Goal: Task Accomplishment & Management: Use online tool/utility

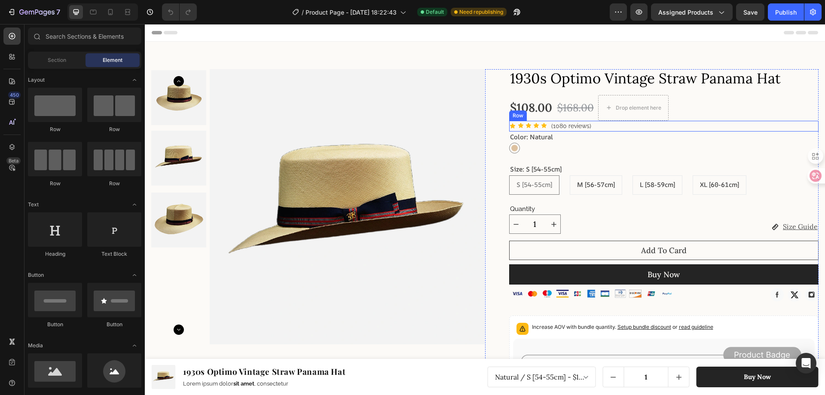
click at [667, 126] on div "Icon Icon Icon Icon Icon Icon List Hoz (1080 reviews) Text block Row" at bounding box center [664, 126] width 310 height 11
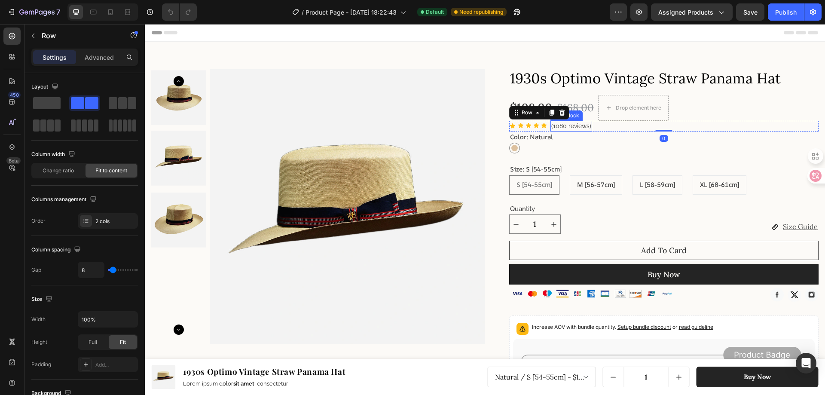
click at [567, 127] on p "(1080 reviews)" at bounding box center [571, 126] width 40 height 9
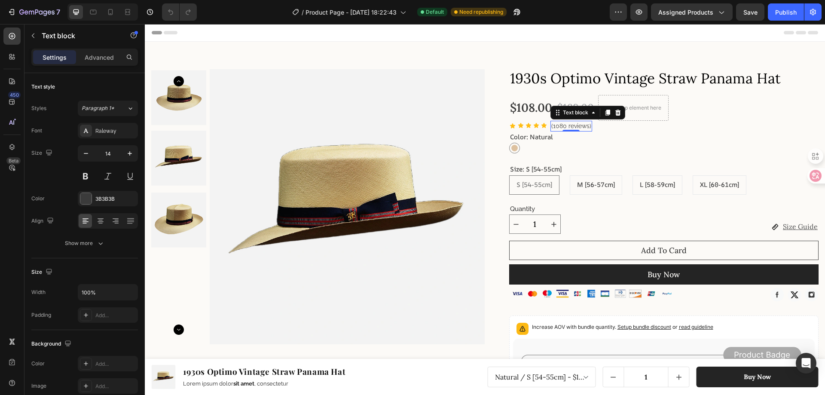
click at [567, 127] on p "(1080 reviews)" at bounding box center [571, 126] width 40 height 9
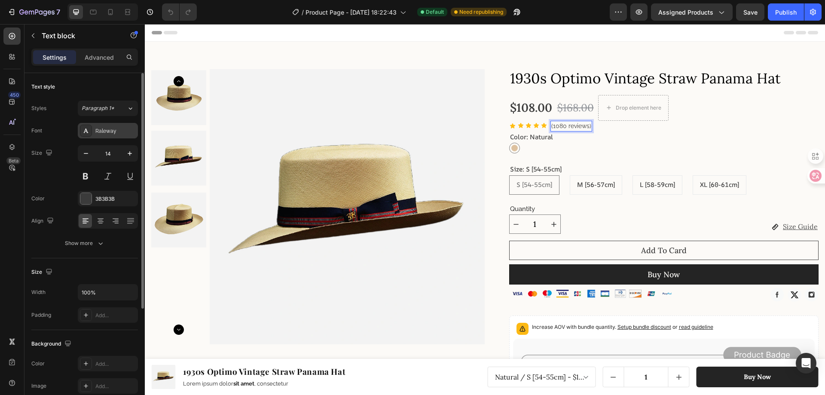
click at [101, 131] on div "Raleway" at bounding box center [115, 131] width 40 height 8
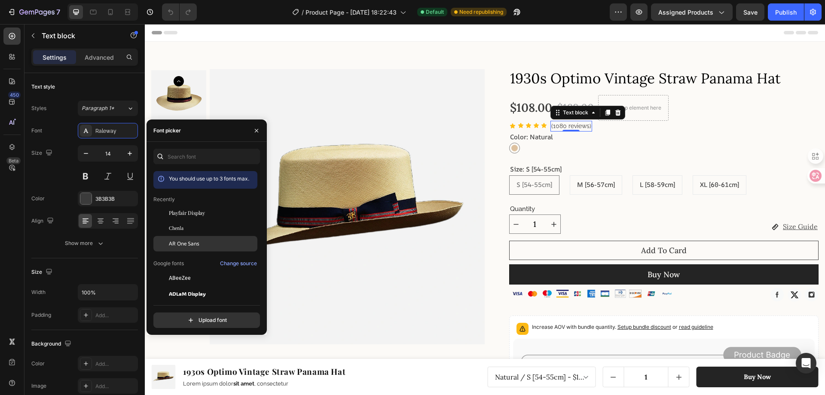
click at [192, 246] on span "AR One Sans" at bounding box center [184, 244] width 30 height 8
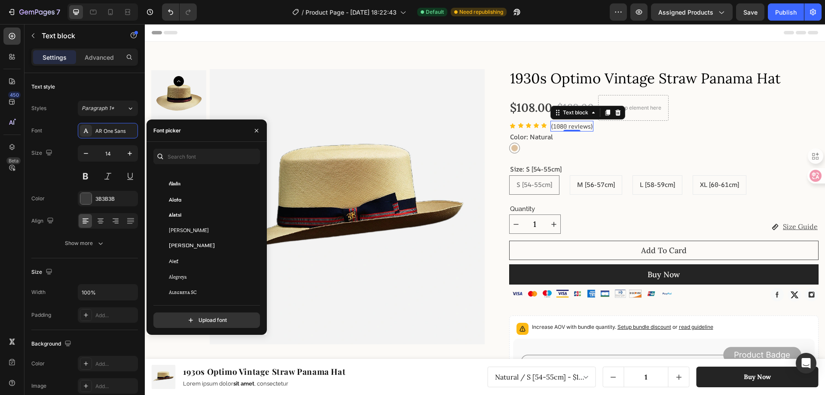
scroll to position [472, 0]
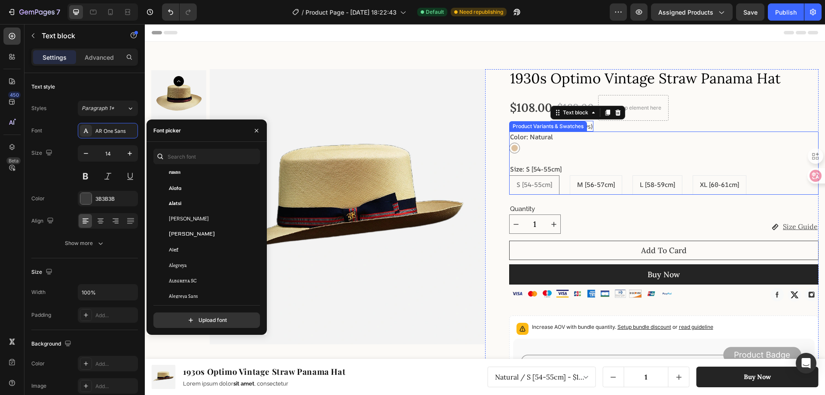
click at [568, 152] on div "Natural Natural" at bounding box center [664, 148] width 310 height 11
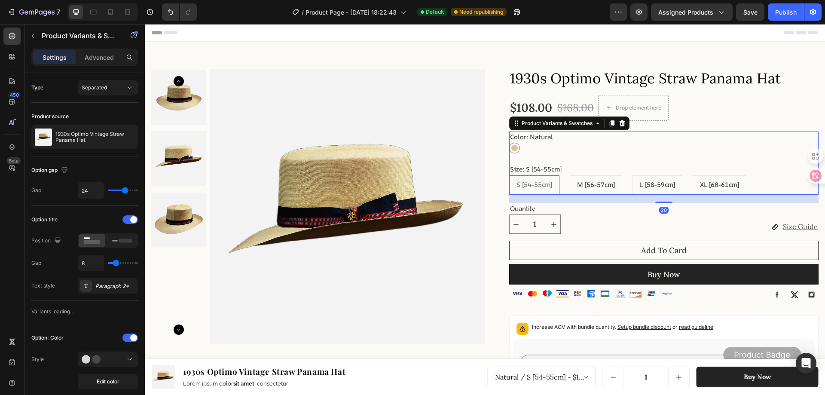
click at [535, 137] on legend "Color: Natural" at bounding box center [531, 137] width 45 height 12
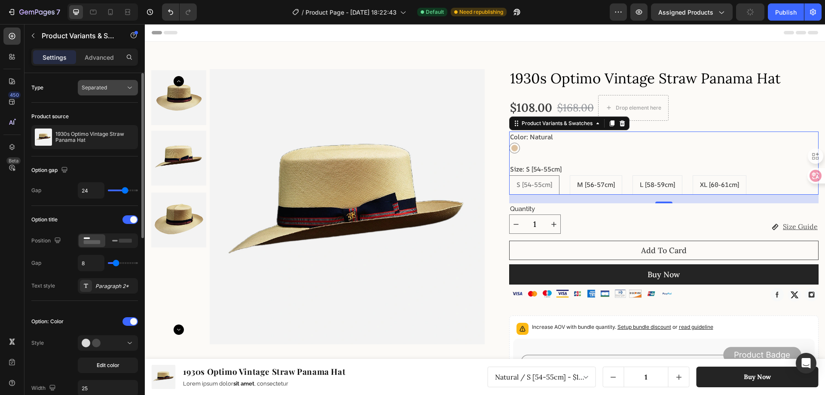
click at [107, 86] on div "Separated" at bounding box center [104, 88] width 44 height 8
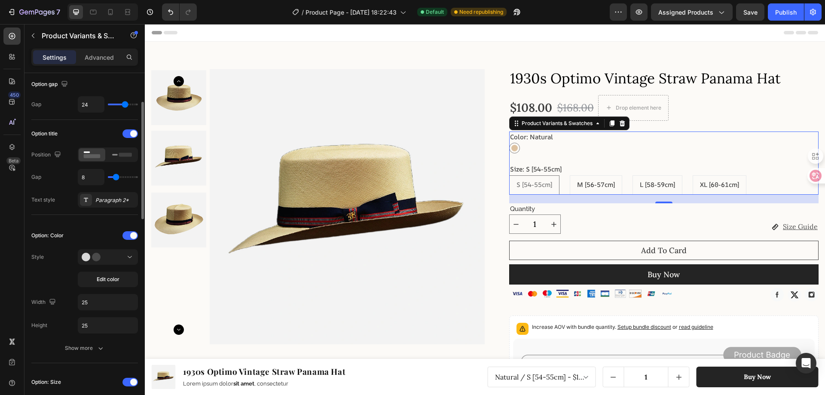
scroll to position [129, 0]
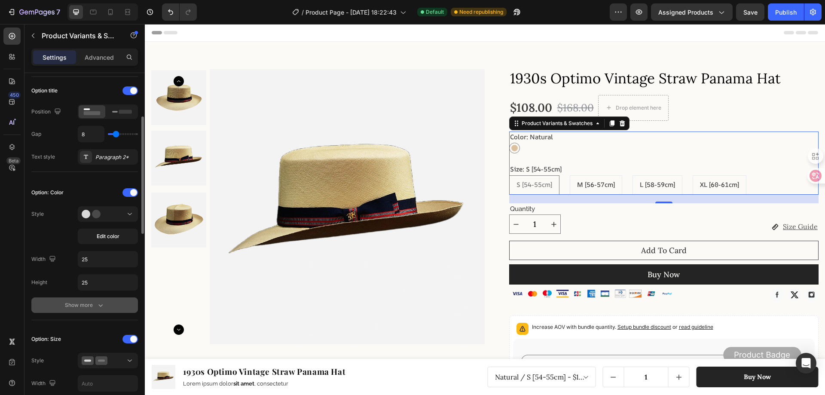
click at [83, 301] on div "Show more" at bounding box center [85, 305] width 40 height 9
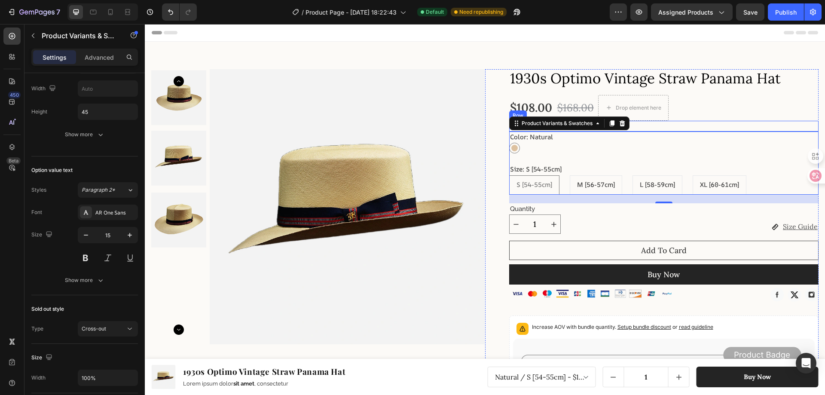
scroll to position [276, 0]
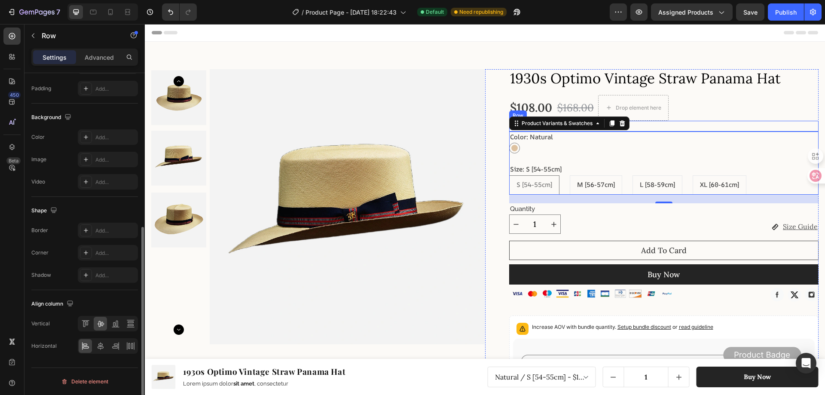
click at [671, 126] on div "Icon Icon Icon Icon Icon Icon List Hoz (1080 reviews) Text block Row" at bounding box center [664, 126] width 310 height 11
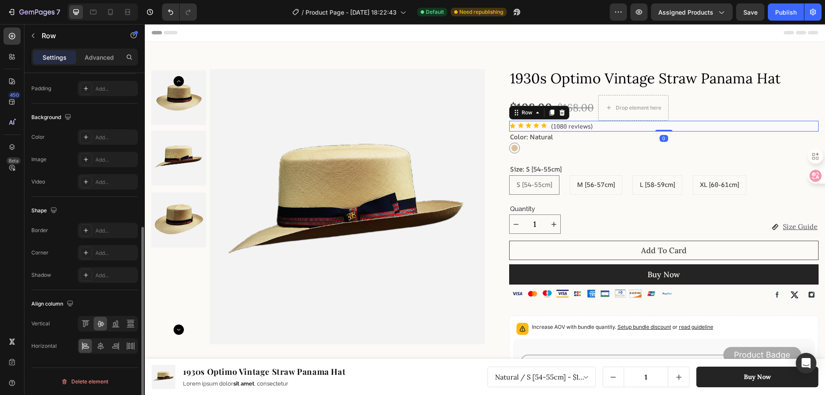
scroll to position [0, 0]
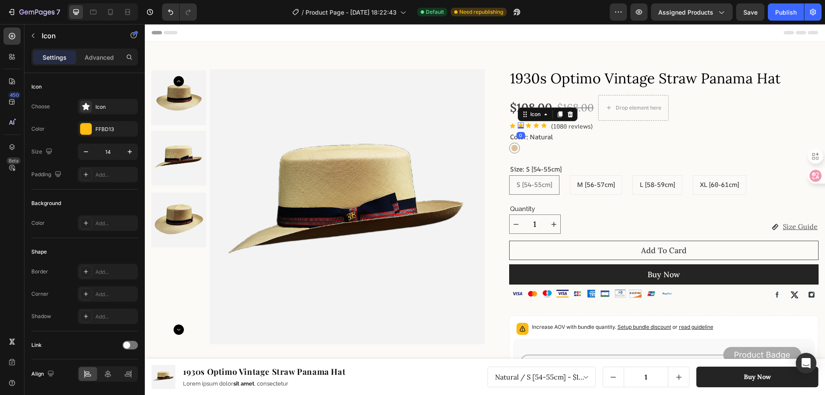
click at [518, 125] on icon at bounding box center [520, 125] width 5 height 5
click at [93, 60] on p "Advanced" at bounding box center [99, 57] width 29 height 9
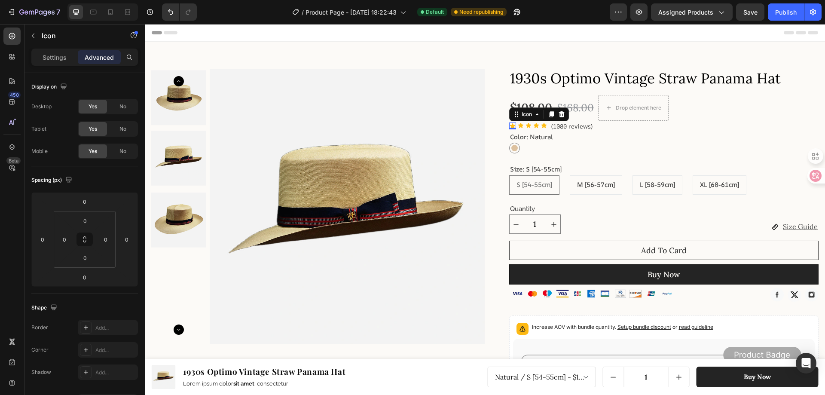
click at [509, 125] on icon at bounding box center [511, 125] width 5 height 5
click at [51, 53] on p "Settings" at bounding box center [55, 57] width 24 height 9
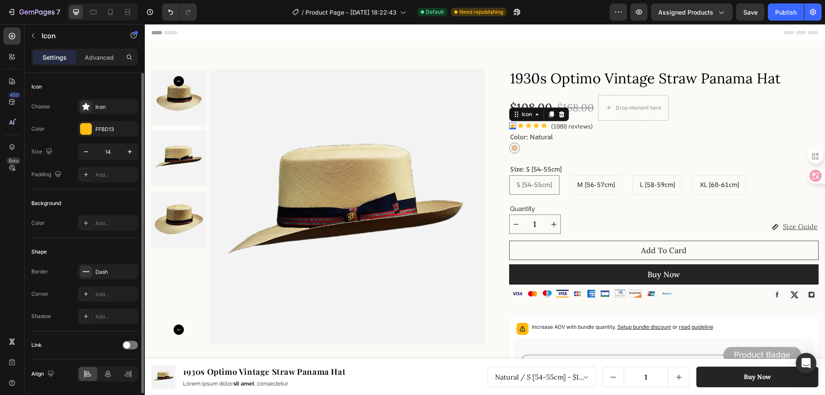
scroll to position [28, 0]
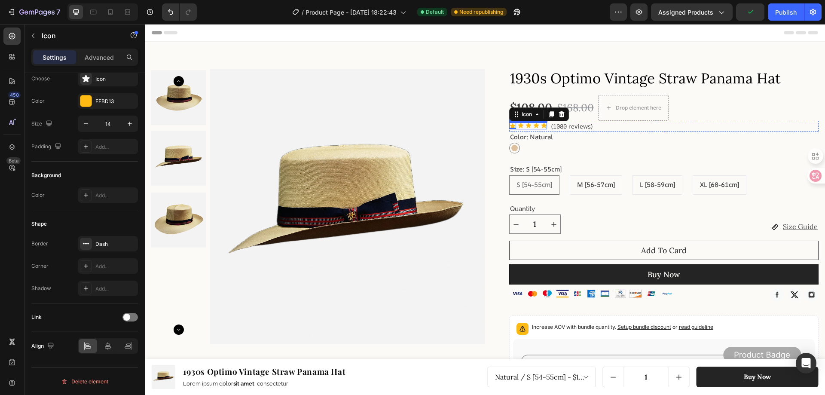
click at [536, 126] on div "Icon 0 Icon Icon Icon Icon" at bounding box center [528, 125] width 38 height 7
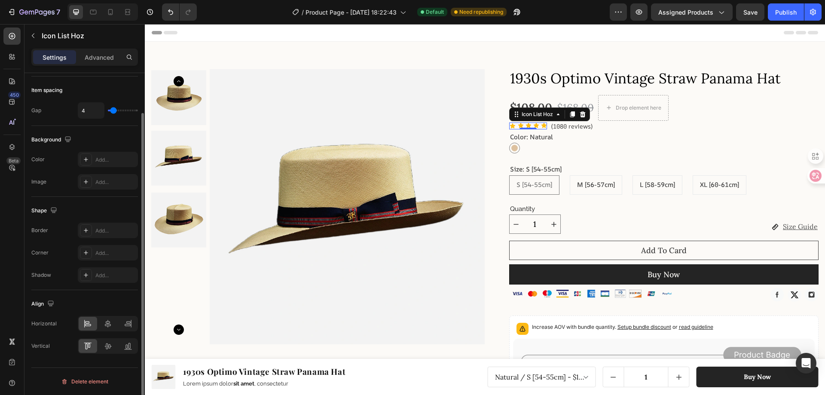
scroll to position [0, 0]
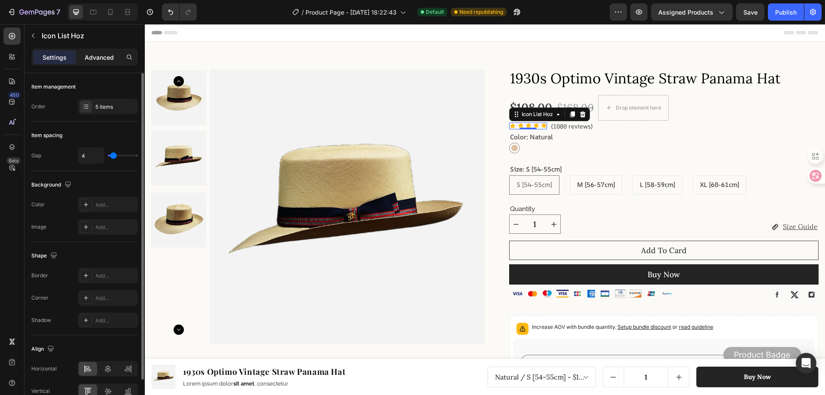
click at [93, 62] on div "Advanced" at bounding box center [99, 57] width 43 height 14
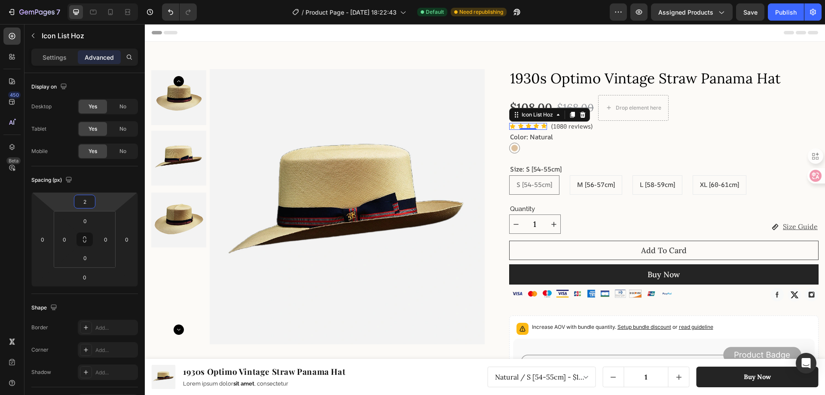
type input "0"
click at [107, 0] on html "7 Version history / Product Page - [DATE] 18:22:43 Default Need republishing Pr…" at bounding box center [412, 0] width 825 height 0
click at [651, 121] on div "Icon Icon Icon Icon Icon Icon List Hoz (1080 reviews) Text block Row 0" at bounding box center [664, 126] width 310 height 11
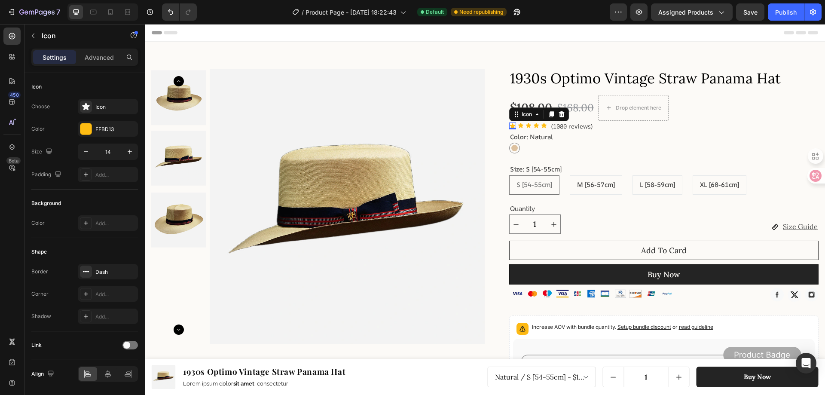
click at [510, 125] on icon at bounding box center [511, 125] width 5 height 5
click at [560, 114] on icon at bounding box center [561, 114] width 7 height 7
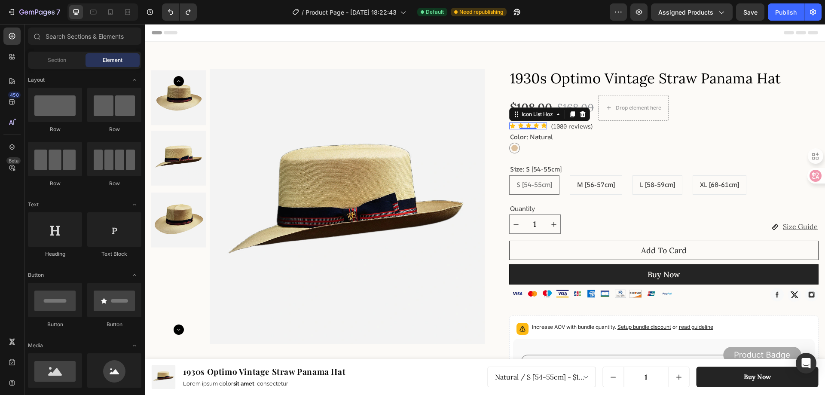
click at [513, 125] on div "Icon Icon Icon Icon Icon" at bounding box center [528, 125] width 38 height 7
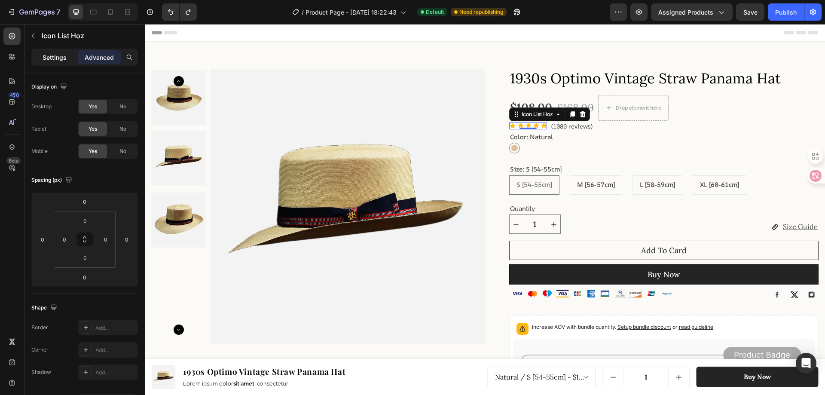
click at [52, 62] on div "Settings" at bounding box center [54, 57] width 43 height 14
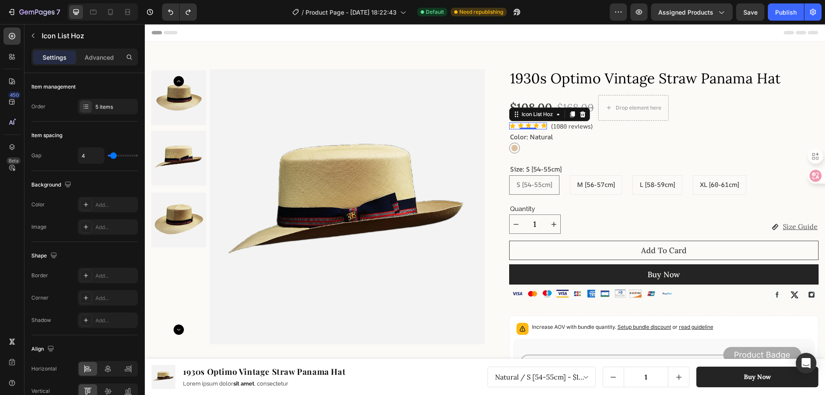
click at [54, 62] on div "Settings" at bounding box center [54, 57] width 43 height 14
click at [88, 158] on input "4" at bounding box center [91, 155] width 26 height 15
click at [97, 107] on div "5 items" at bounding box center [115, 107] width 40 height 8
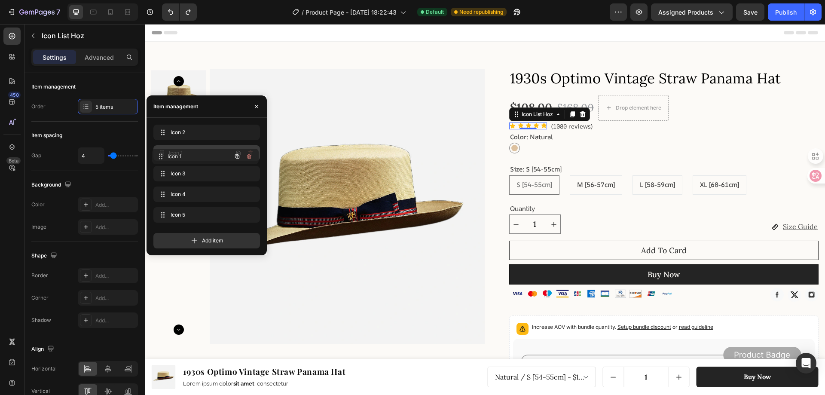
drag, startPoint x: 183, startPoint y: 131, endPoint x: 182, endPoint y: 155, distance: 24.1
click at [249, 152] on icon "button" at bounding box center [250, 152] width 4 height 5
click at [241, 153] on div "Delete" at bounding box center [245, 153] width 16 height 8
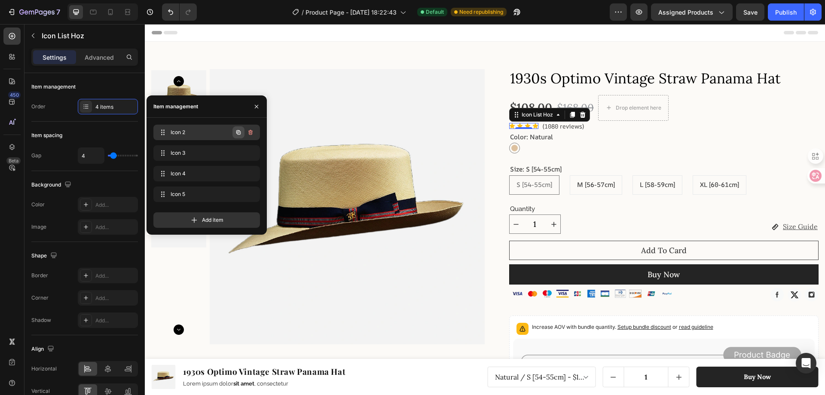
click at [240, 132] on icon "button" at bounding box center [238, 132] width 4 height 4
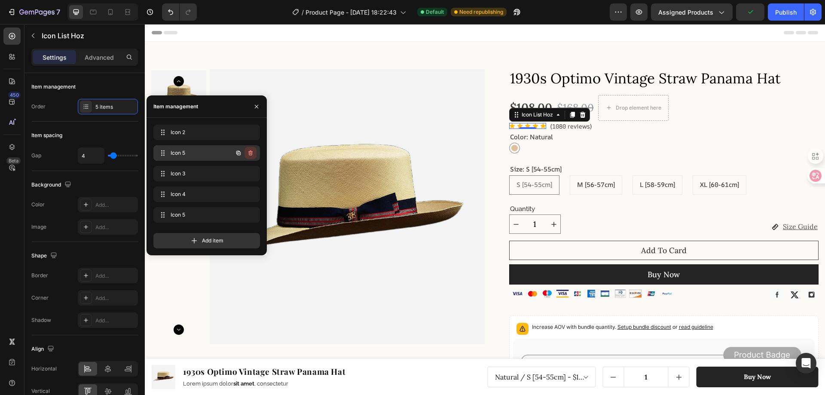
click at [252, 152] on icon "button" at bounding box center [250, 152] width 4 height 5
click at [242, 153] on div "Delete" at bounding box center [245, 153] width 16 height 8
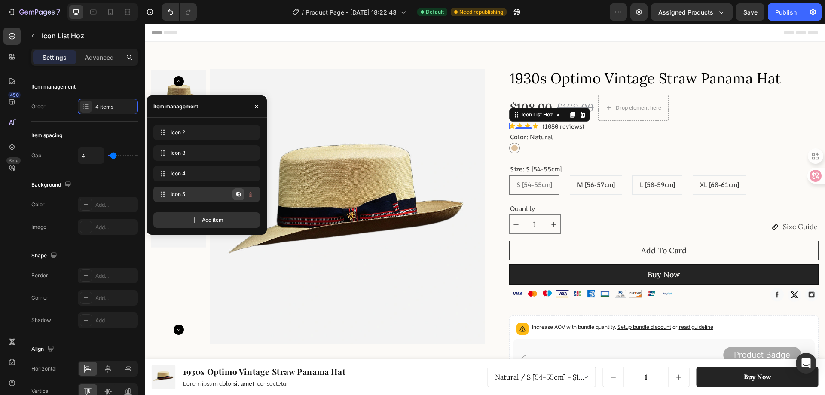
click at [238, 195] on icon "button" at bounding box center [239, 195] width 2 height 2
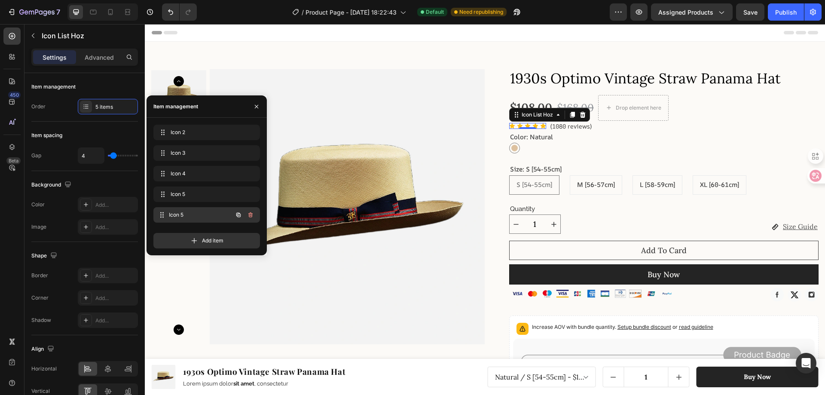
click at [184, 216] on span "Icon 5" at bounding box center [201, 215] width 64 height 8
click at [180, 216] on span "Icon 5" at bounding box center [201, 215] width 64 height 8
drag, startPoint x: 188, startPoint y: 216, endPoint x: 182, endPoint y: 136, distance: 80.1
click at [161, 132] on icon at bounding box center [162, 132] width 7 height 7
click at [163, 133] on icon at bounding box center [162, 132] width 7 height 7
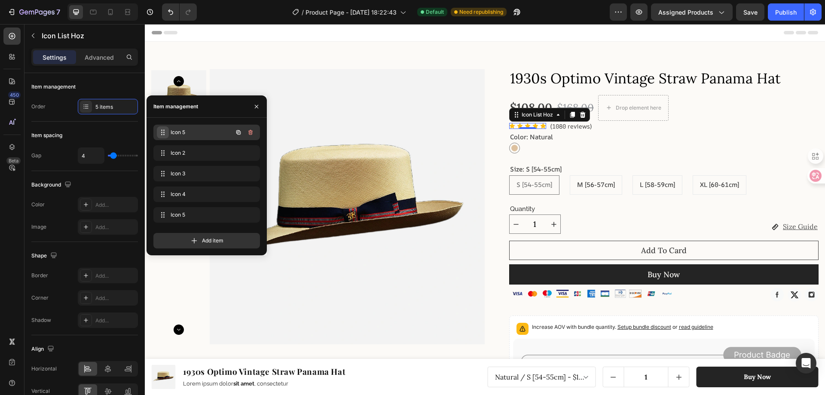
click at [163, 133] on icon at bounding box center [162, 132] width 7 height 7
click at [216, 241] on span "Add item" at bounding box center [212, 241] width 21 height 8
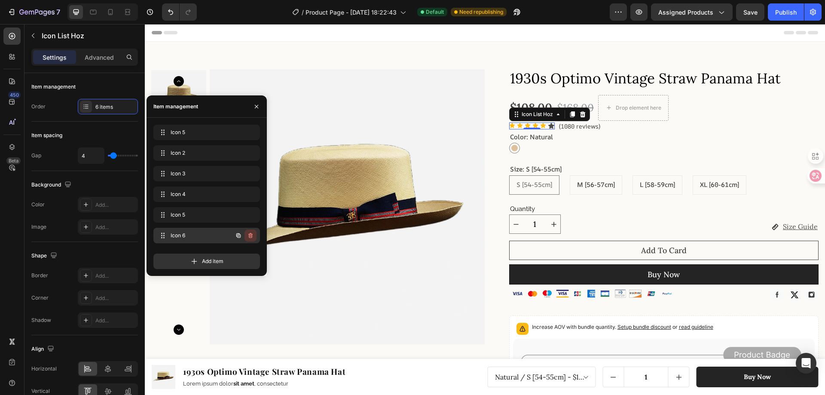
click at [249, 236] on icon "button" at bounding box center [250, 235] width 4 height 5
click at [248, 236] on div "Delete" at bounding box center [245, 235] width 16 height 8
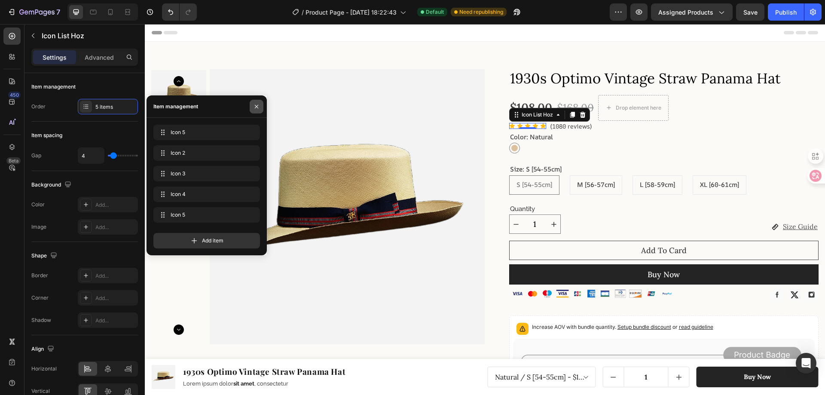
click at [259, 106] on icon "button" at bounding box center [256, 106] width 7 height 7
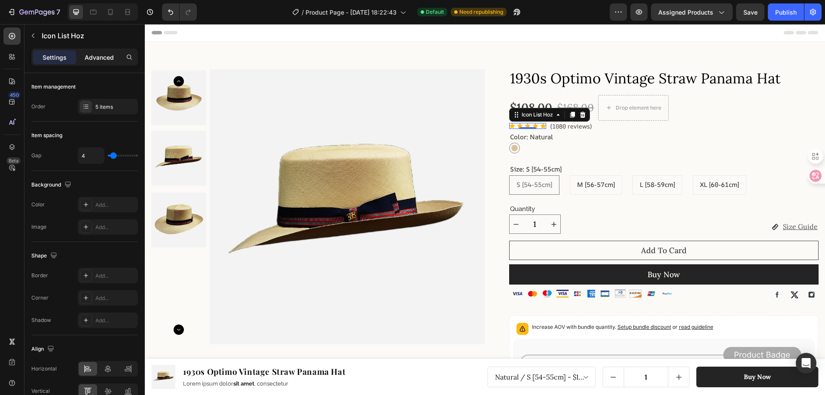
click at [94, 54] on p "Advanced" at bounding box center [99, 57] width 29 height 9
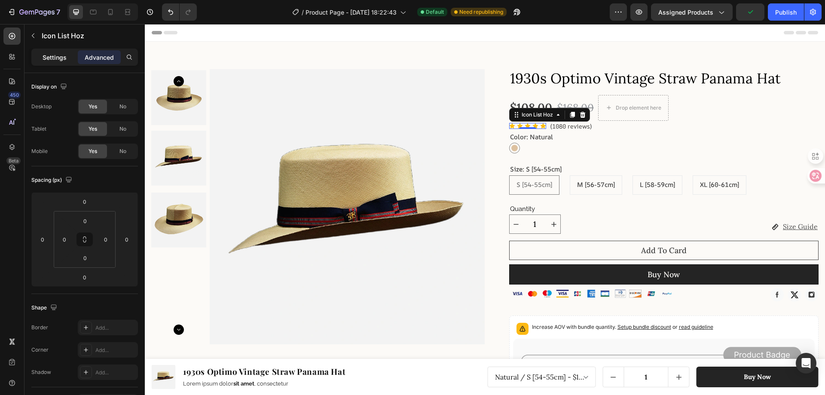
click at [55, 60] on p "Settings" at bounding box center [55, 57] width 24 height 9
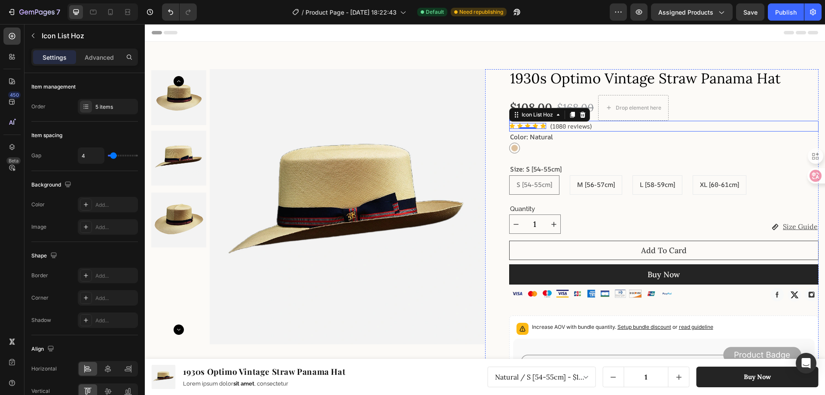
click at [591, 125] on div "Icon Icon Icon Icon Icon Icon List Hoz 0 (1080 reviews) Text block Row" at bounding box center [664, 126] width 310 height 11
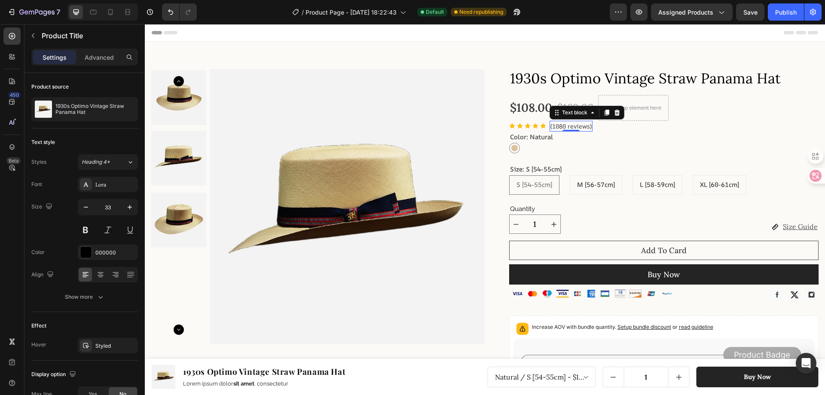
click at [565, 125] on p "(1080 reviews)" at bounding box center [570, 126] width 41 height 9
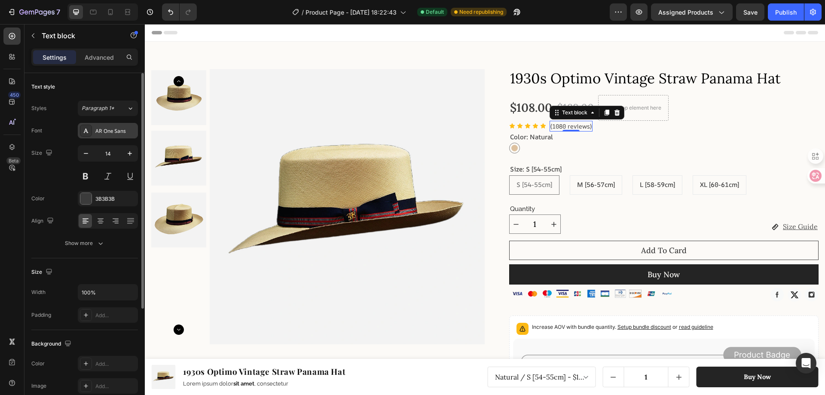
click at [108, 134] on div "AR One Sans" at bounding box center [115, 131] width 40 height 8
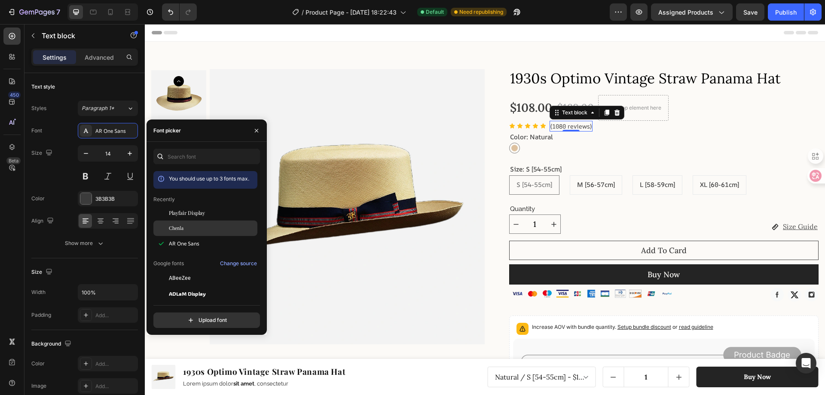
click at [183, 226] on span "Chenla" at bounding box center [176, 228] width 15 height 8
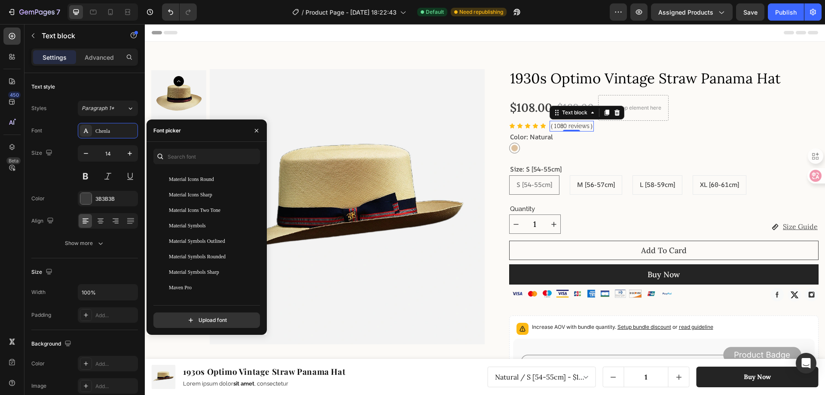
scroll to position [13958, 0]
click at [15, 198] on div "450 Beta" at bounding box center [11, 179] width 17 height 305
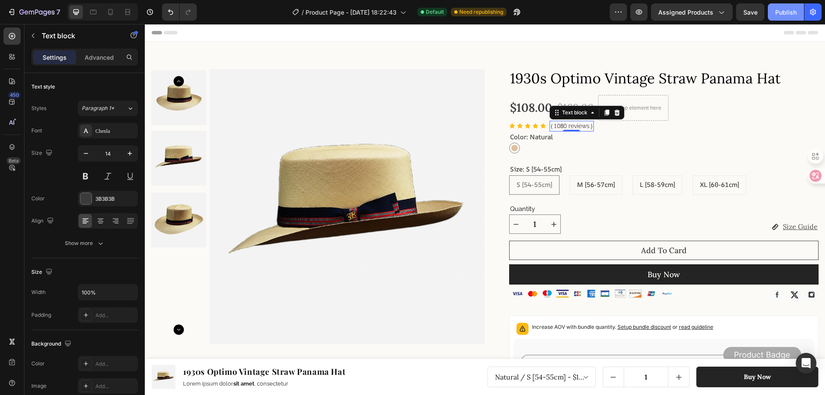
click at [788, 10] on div "Publish" at bounding box center [785, 12] width 21 height 9
